Goal: Leave review/rating: Leave review/rating

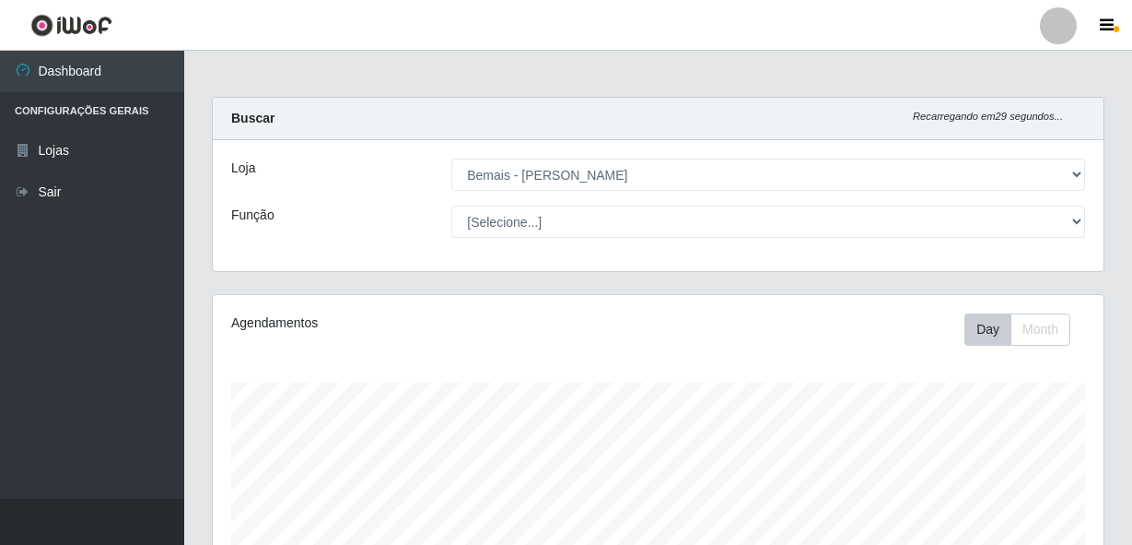
select select "230"
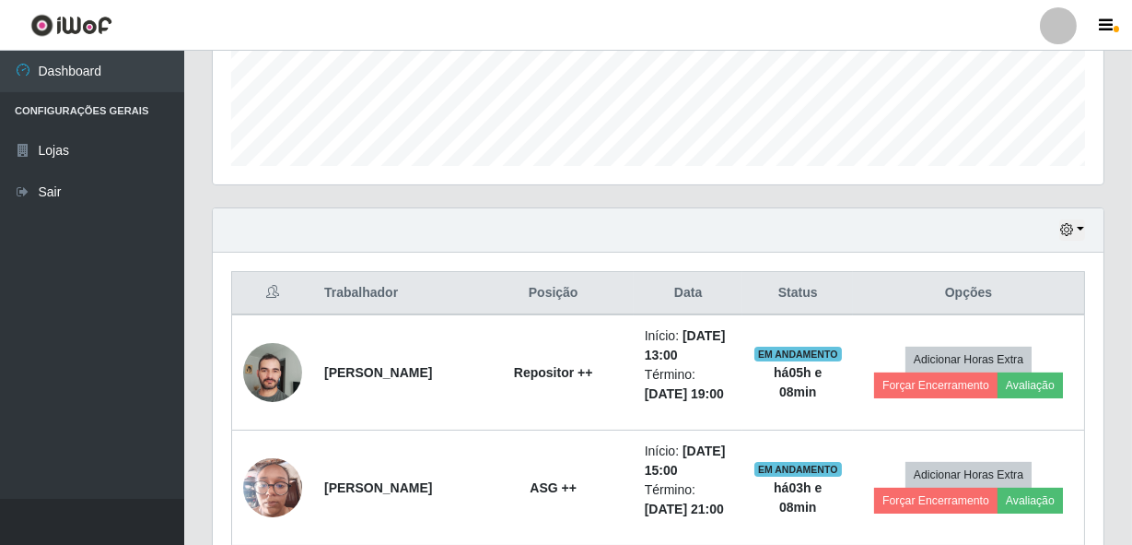
scroll to position [522, 0]
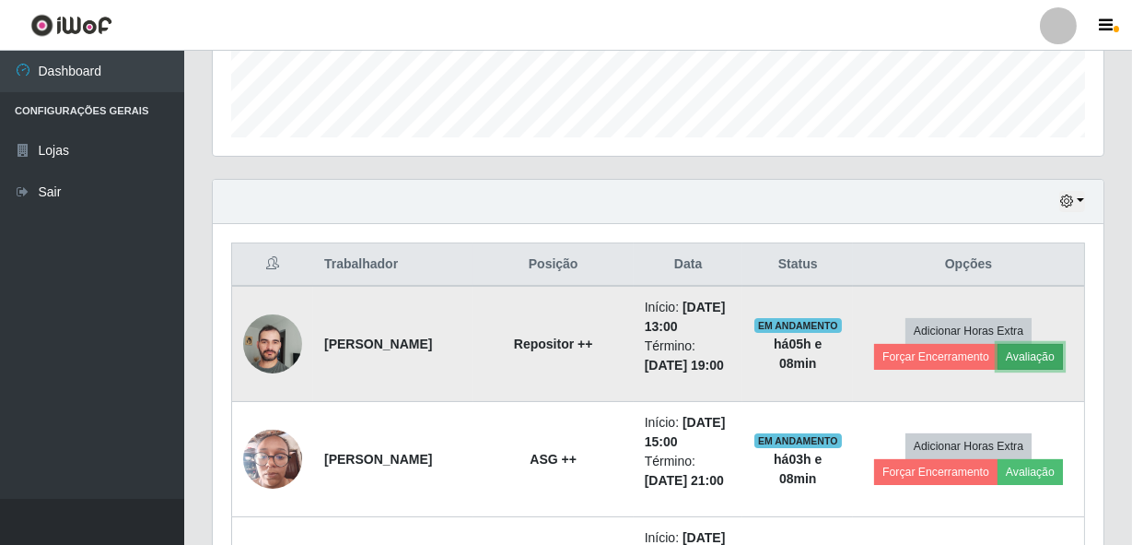
click at [1030, 370] on button "Avaliação" at bounding box center [1030, 357] width 65 height 26
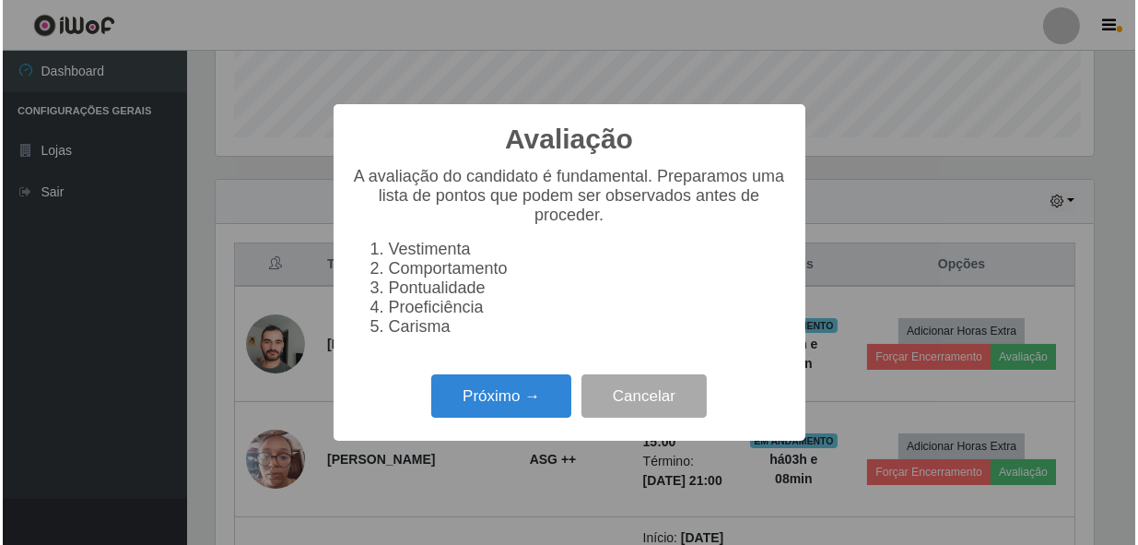
scroll to position [382, 883]
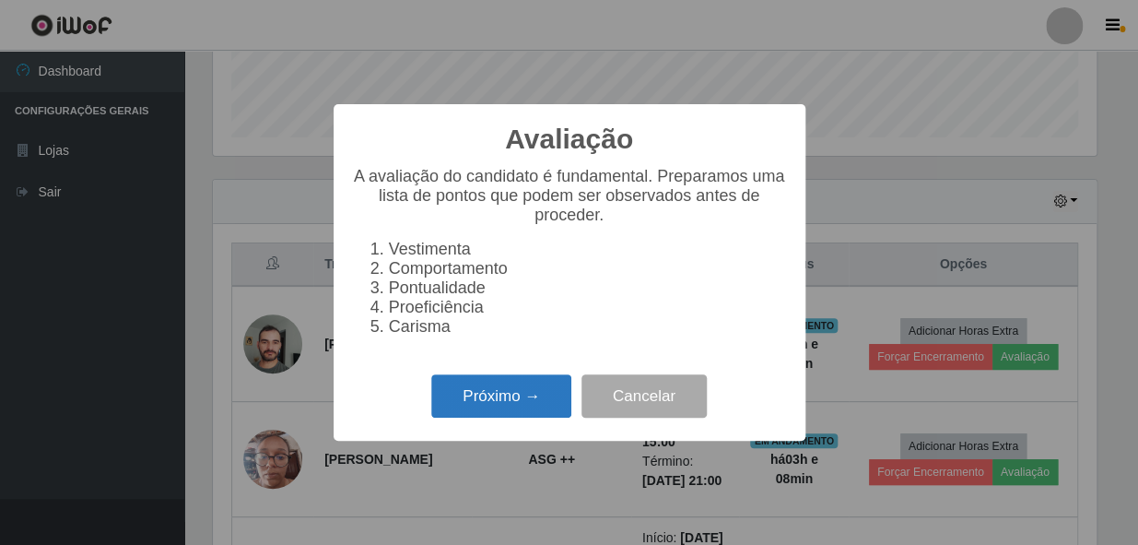
click at [496, 385] on button "Próximo →" at bounding box center [501, 395] width 140 height 43
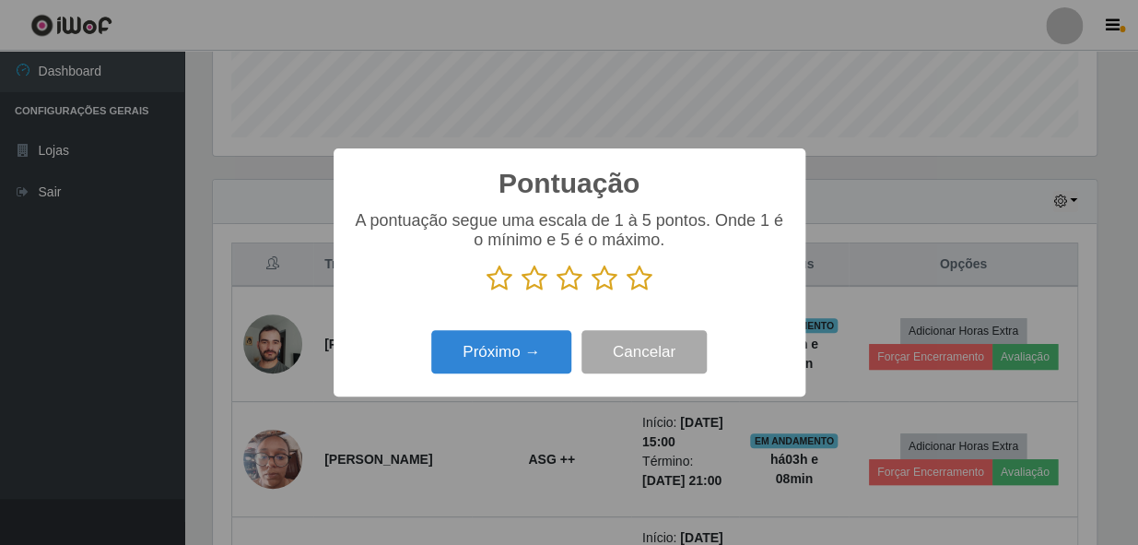
scroll to position [921076, 920574]
click at [639, 280] on icon at bounding box center [640, 278] width 26 height 28
click at [627, 292] on input "radio" at bounding box center [627, 292] width 0 height 0
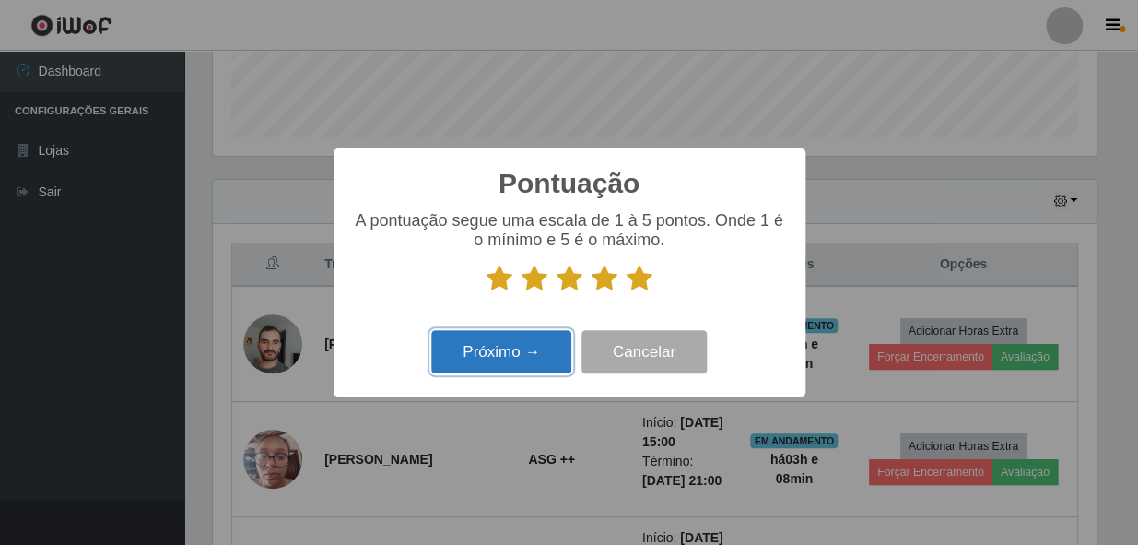
click at [490, 348] on button "Próximo →" at bounding box center [501, 351] width 140 height 43
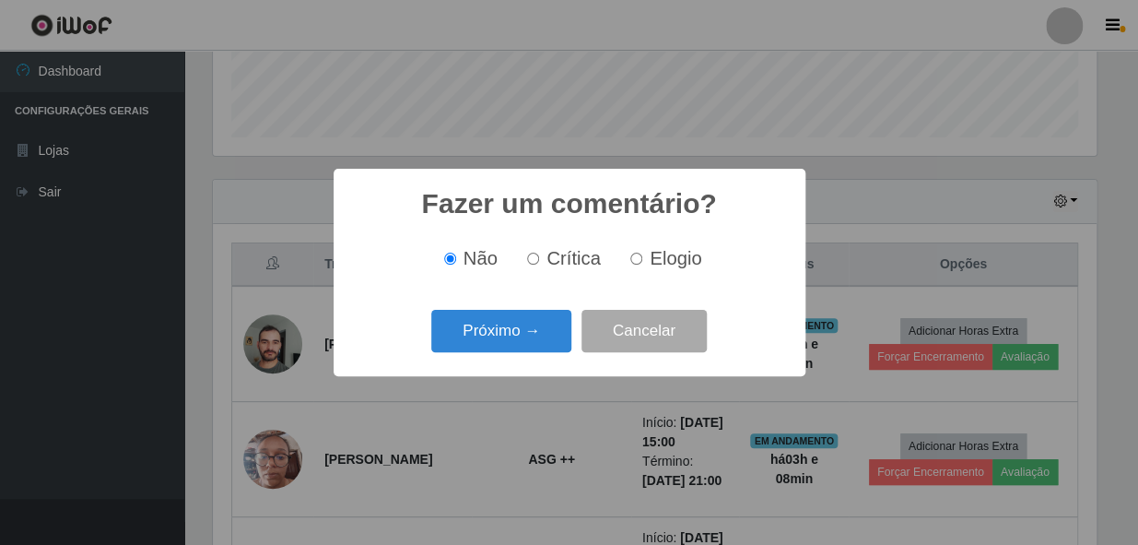
click at [500, 334] on button "Próximo →" at bounding box center [501, 331] width 140 height 43
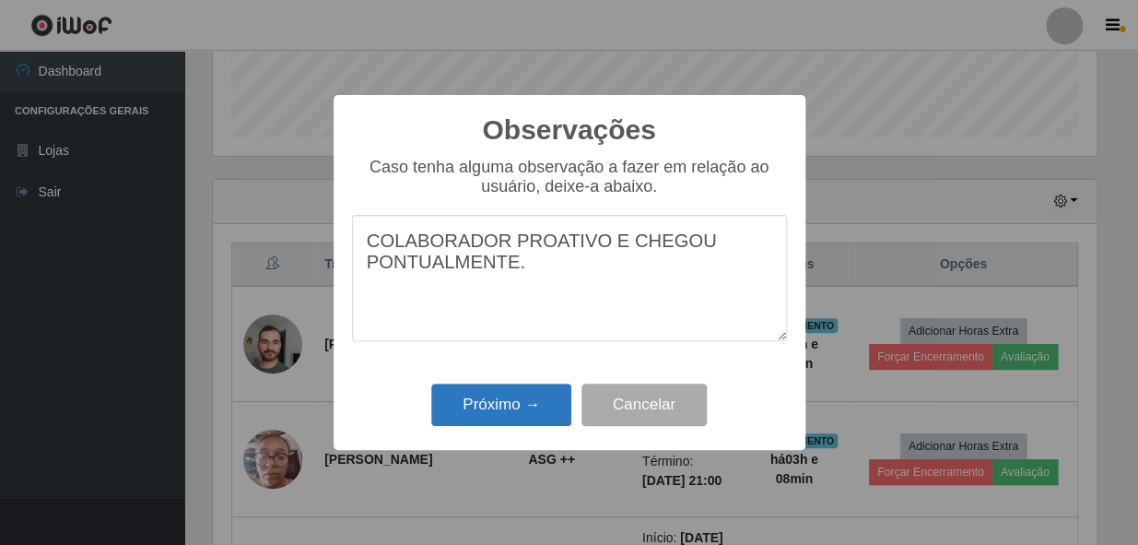
type textarea "COLABORADOR PROATIVO E CHEGOU PONTUALMENTE."
click at [446, 398] on button "Próximo →" at bounding box center [501, 404] width 140 height 43
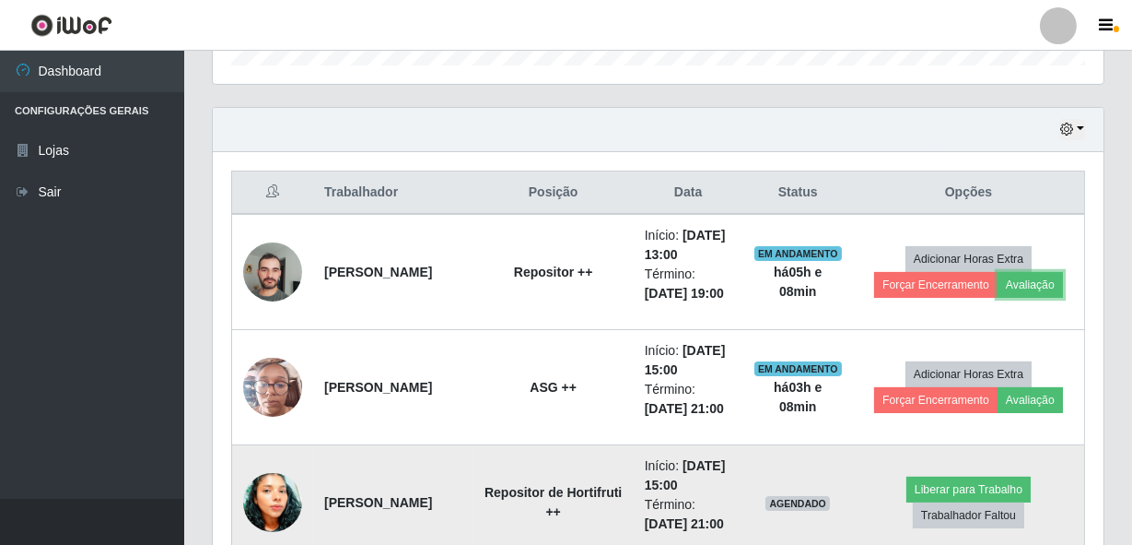
scroll to position [773, 0]
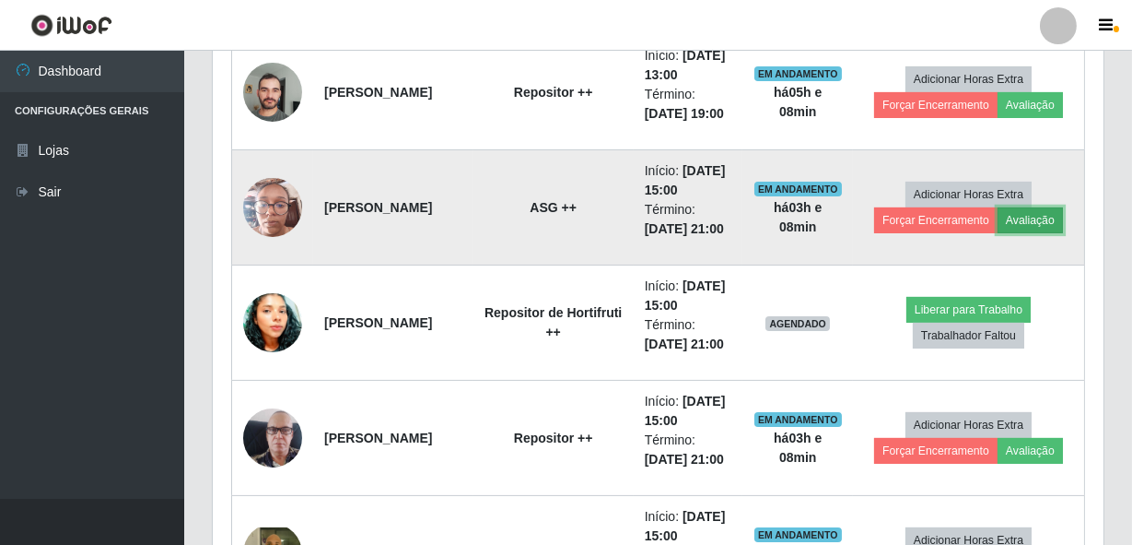
click at [1049, 233] on button "Avaliação" at bounding box center [1030, 220] width 65 height 26
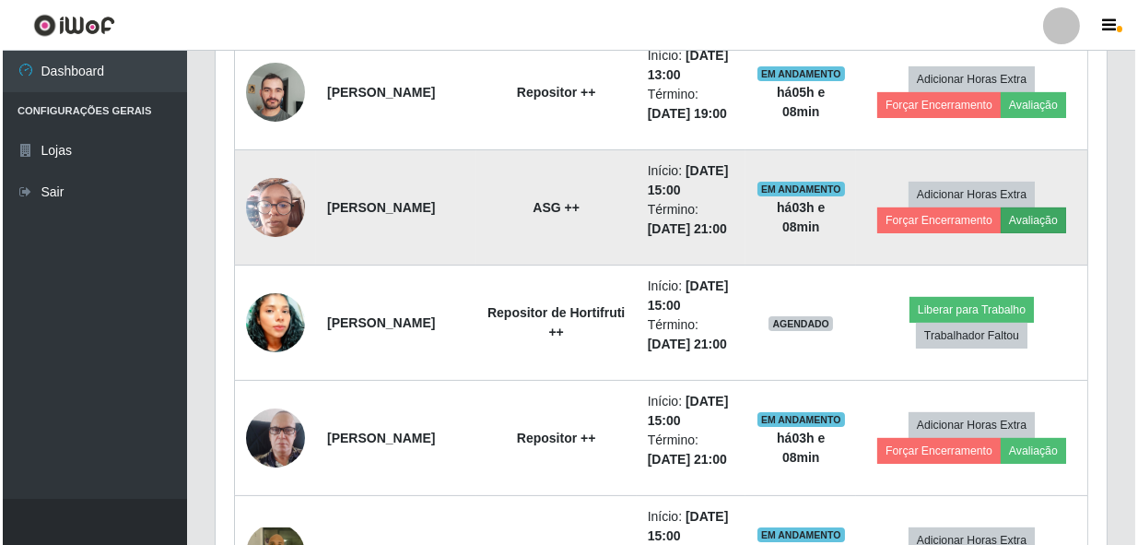
scroll to position [382, 883]
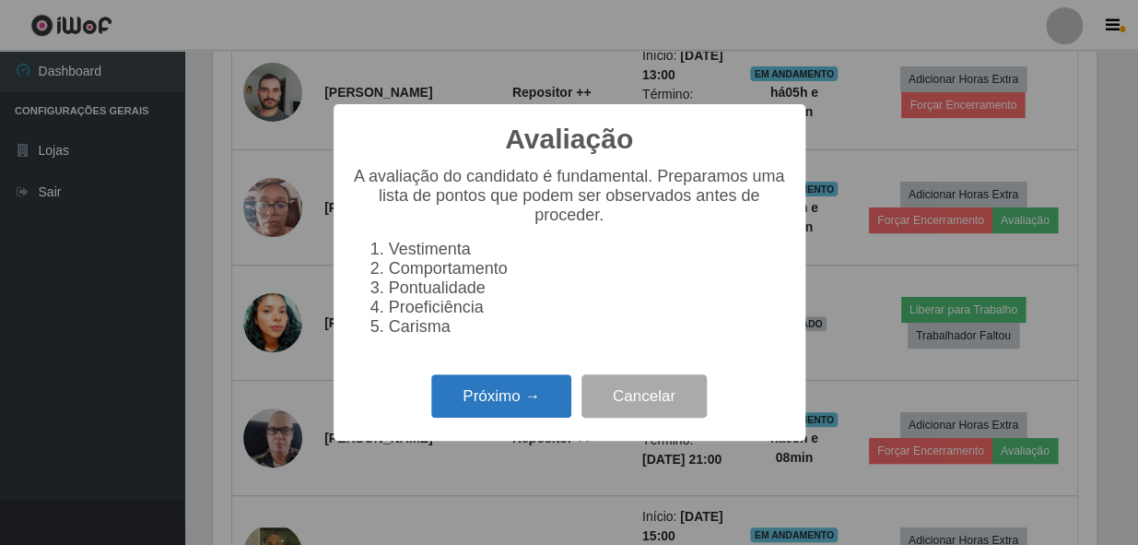
click at [518, 405] on button "Próximo →" at bounding box center [501, 395] width 140 height 43
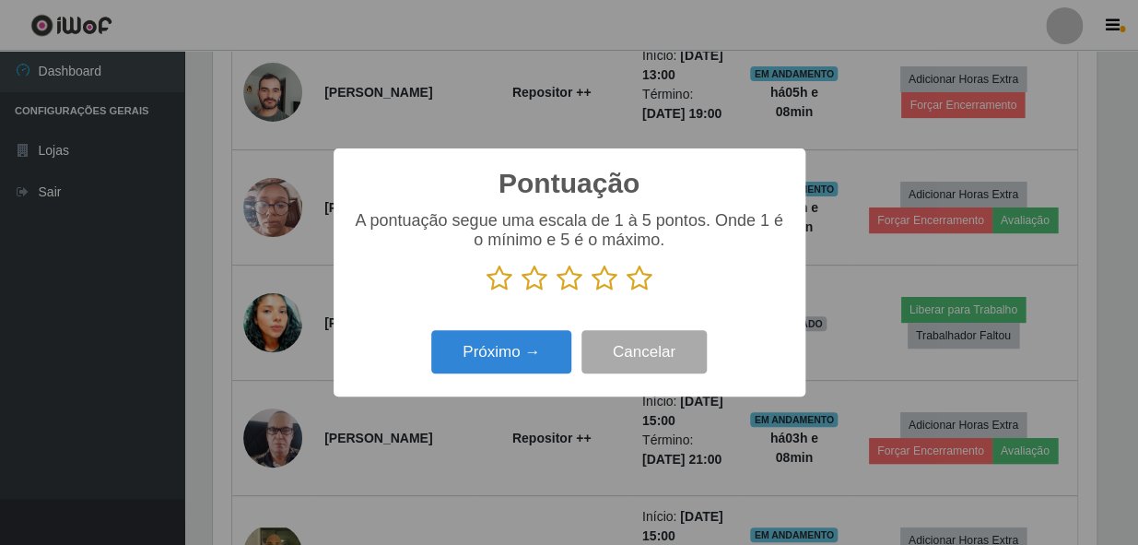
drag, startPoint x: 636, startPoint y: 268, endPoint x: 627, endPoint y: 286, distance: 19.8
click at [637, 271] on icon at bounding box center [640, 278] width 26 height 28
click at [627, 292] on input "radio" at bounding box center [627, 292] width 0 height 0
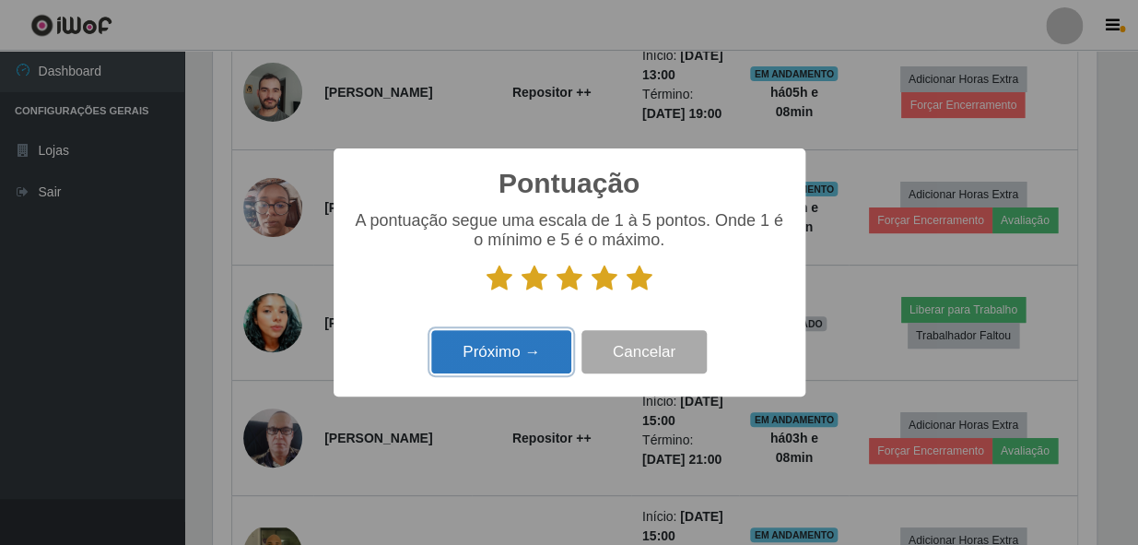
click at [525, 353] on button "Próximo →" at bounding box center [501, 351] width 140 height 43
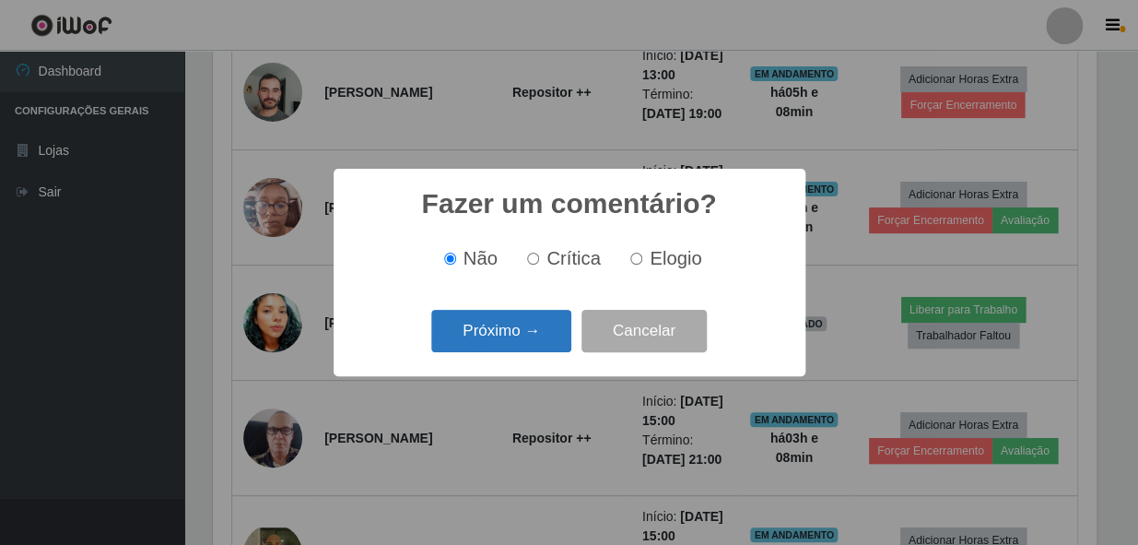
click at [532, 314] on button "Próximo →" at bounding box center [501, 331] width 140 height 43
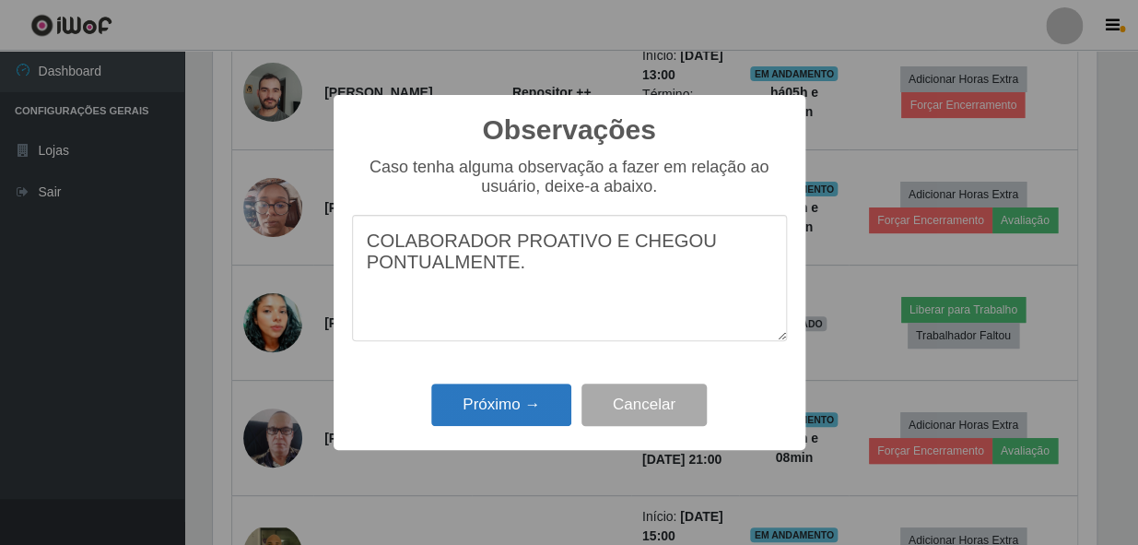
type textarea "COLABORADOR PROATIVO E CHEGOU PONTUALMENTE."
click at [517, 424] on button "Próximo →" at bounding box center [501, 404] width 140 height 43
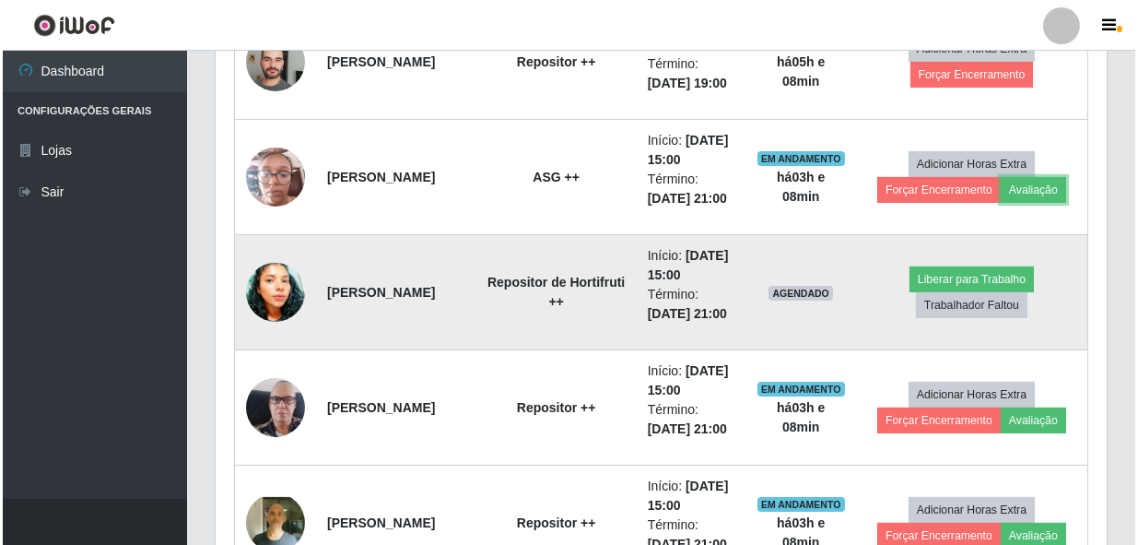
scroll to position [857, 0]
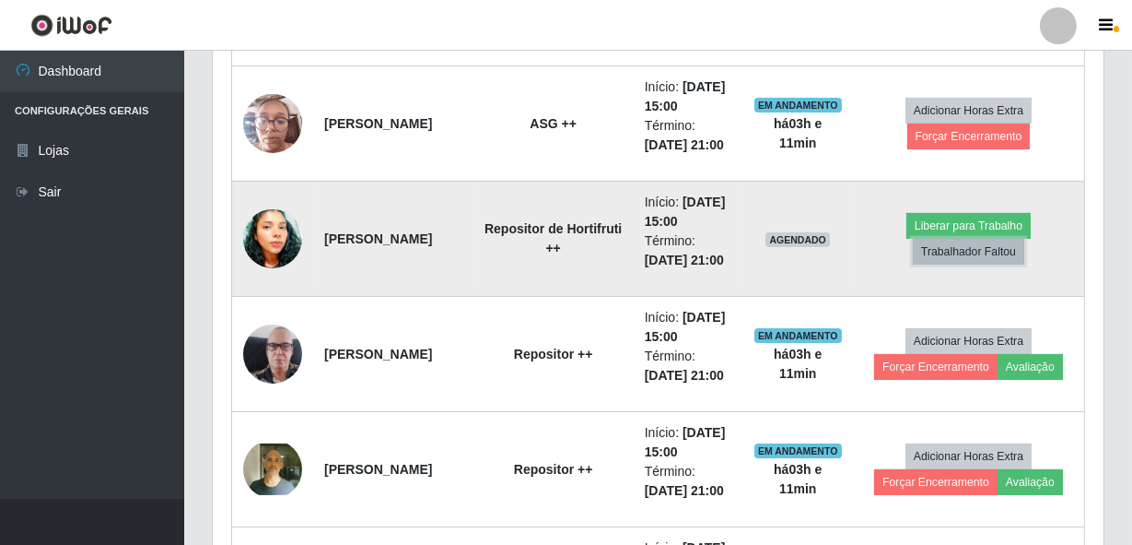
click at [987, 264] on button "Trabalhador Faltou" at bounding box center [968, 252] width 111 height 26
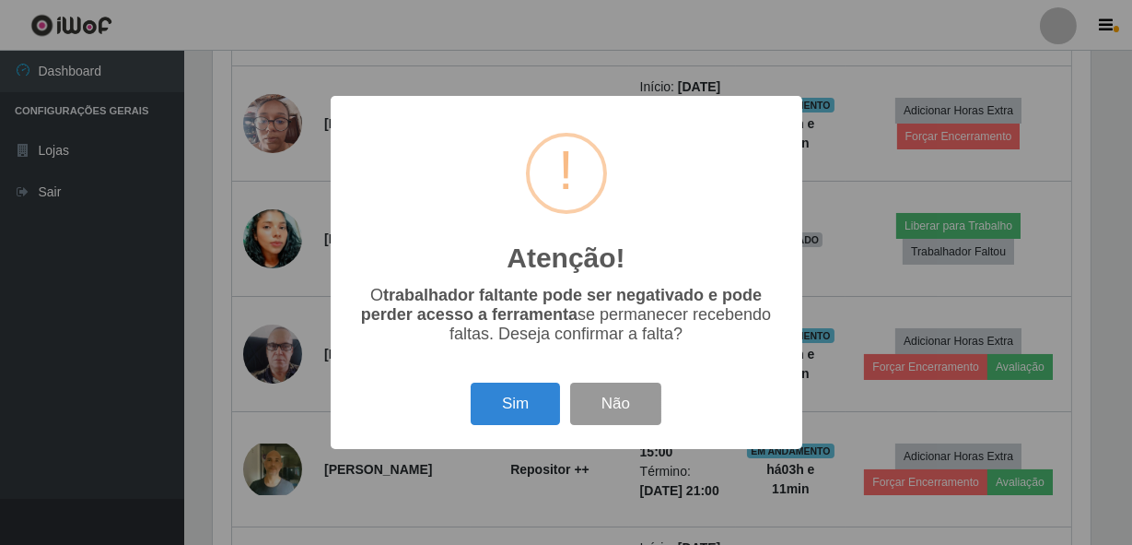
scroll to position [382, 883]
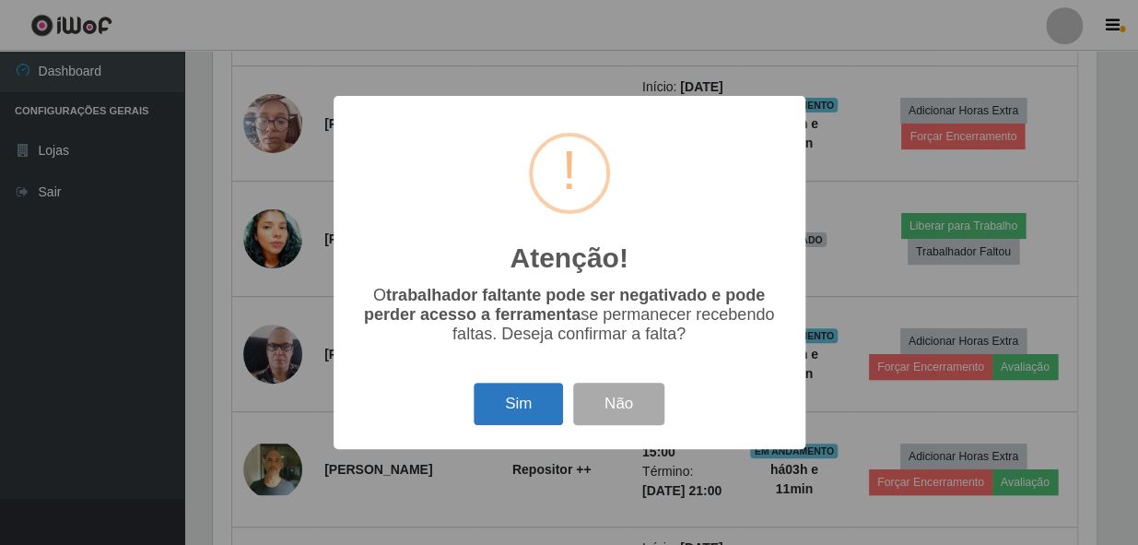
click at [483, 409] on button "Sim" at bounding box center [518, 403] width 89 height 43
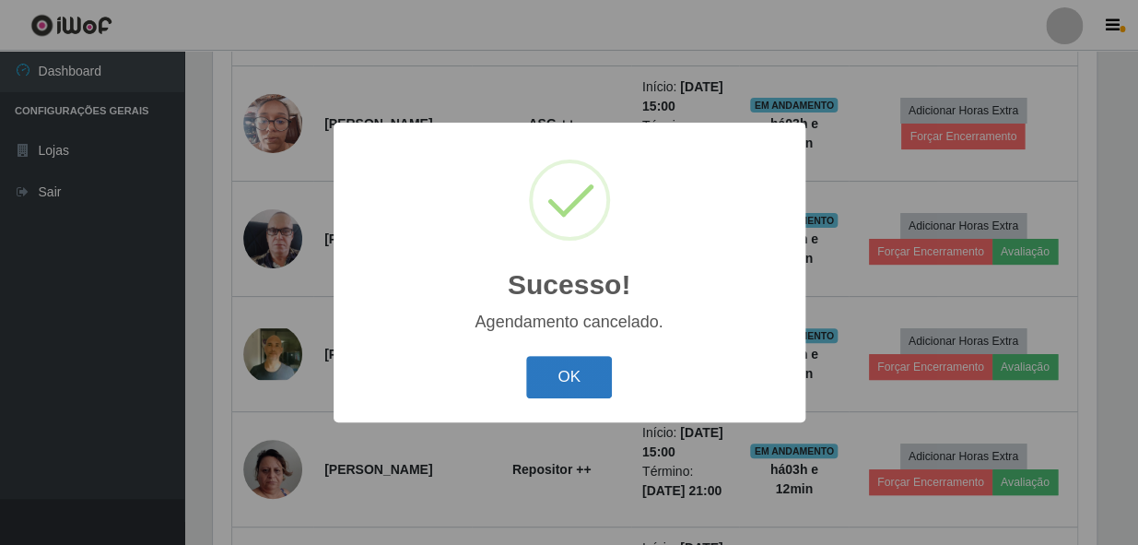
click at [576, 375] on button "OK" at bounding box center [569, 377] width 86 height 43
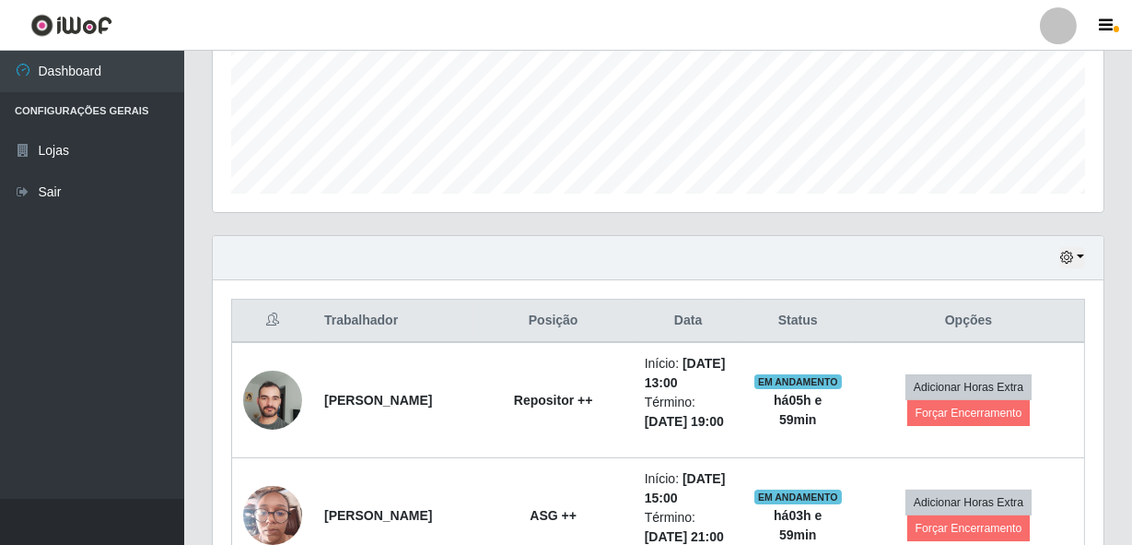
scroll to position [618, 0]
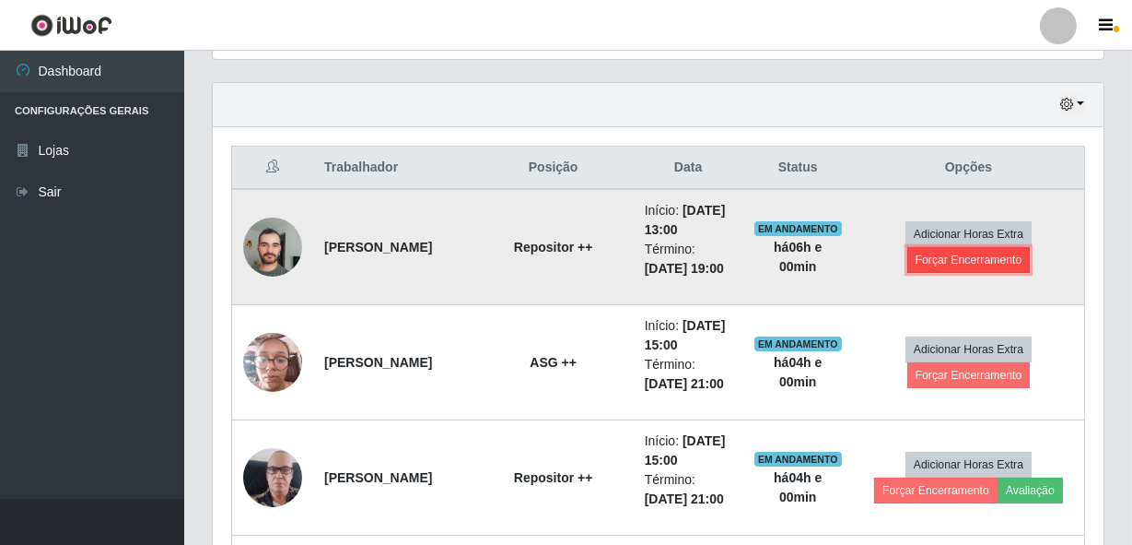
click at [976, 273] on button "Forçar Encerramento" at bounding box center [969, 260] width 123 height 26
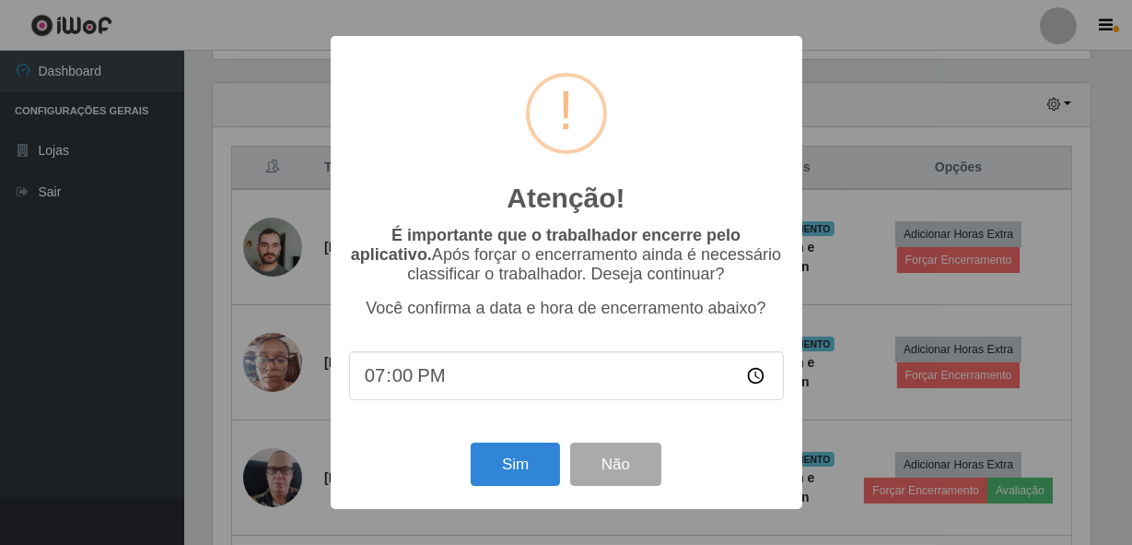
scroll to position [382, 883]
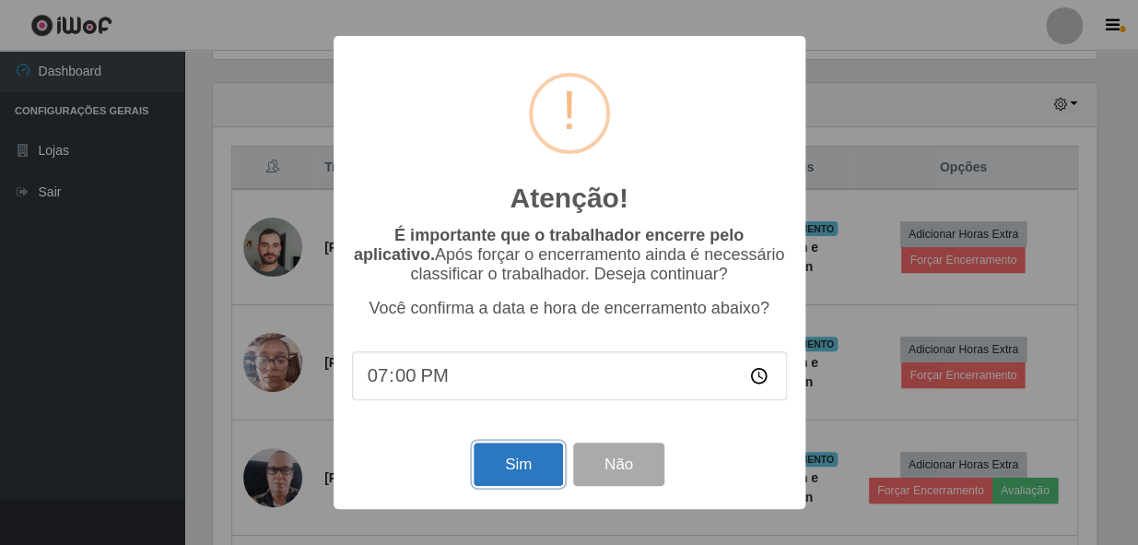
click at [502, 466] on button "Sim" at bounding box center [518, 463] width 89 height 43
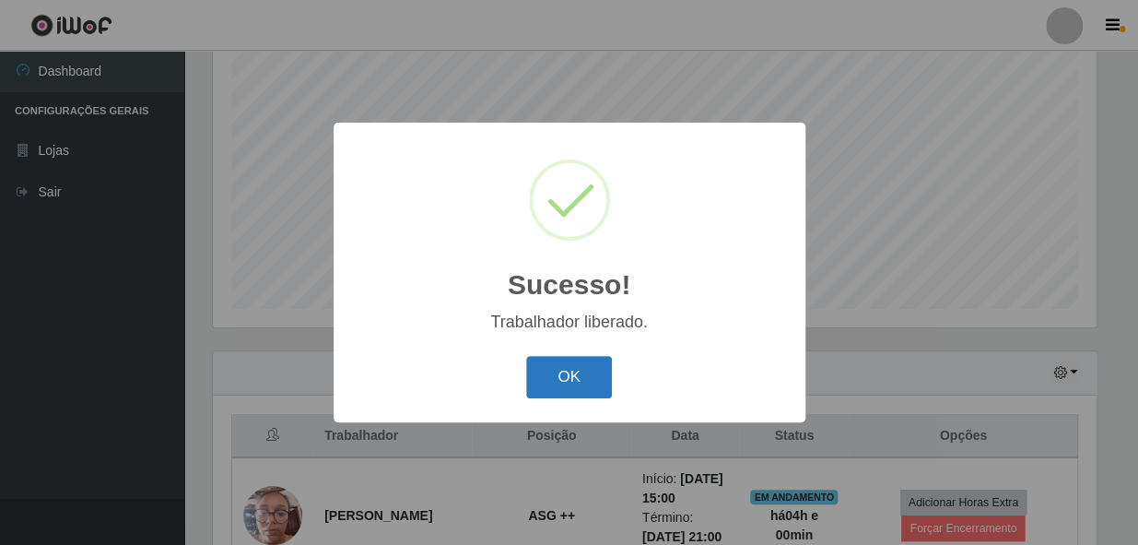
click at [561, 361] on button "OK" at bounding box center [569, 377] width 86 height 43
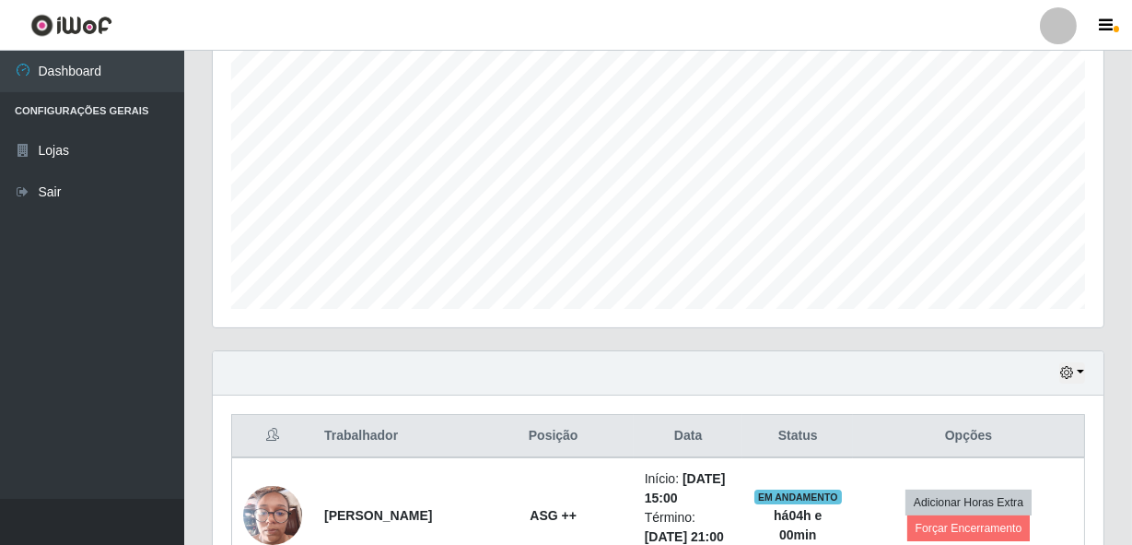
scroll to position [382, 891]
